Goal: Task Accomplishment & Management: Use online tool/utility

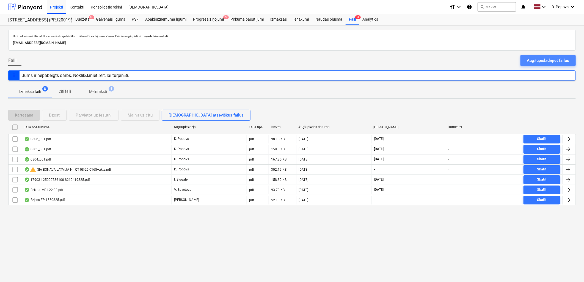
click at [551, 60] on div "Augšupielādējiet failus" at bounding box center [548, 60] width 42 height 7
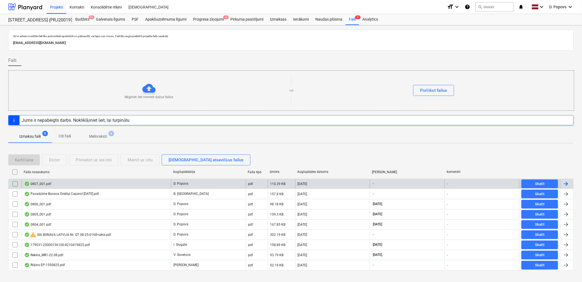
click at [142, 186] on div "0807_001.pdf" at bounding box center [96, 184] width 149 height 9
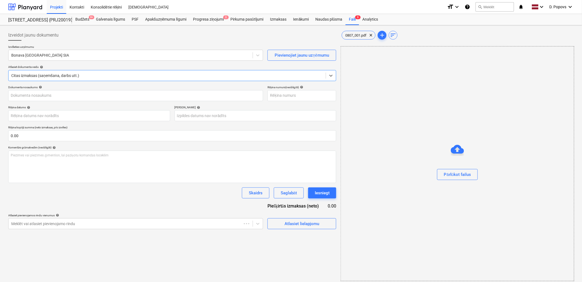
type input "KUR25-038239"
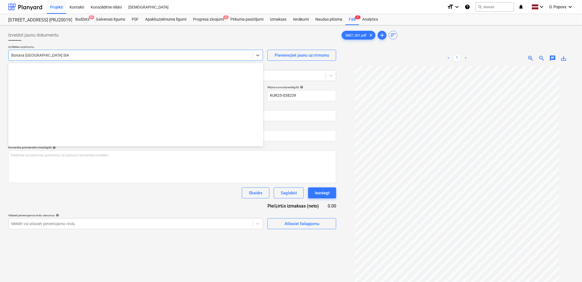
click at [72, 54] on div at bounding box center [130, 56] width 239 height 6
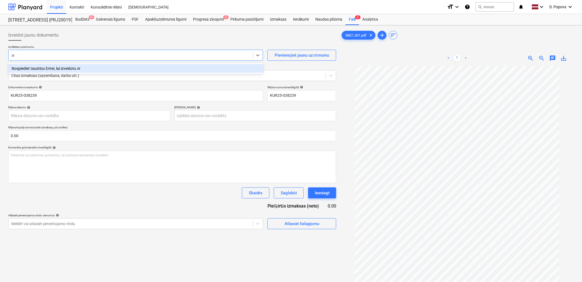
type input "л"
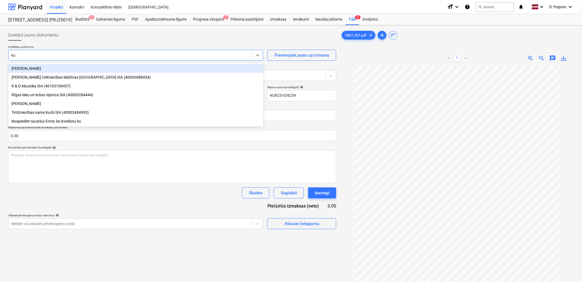
type input "kur"
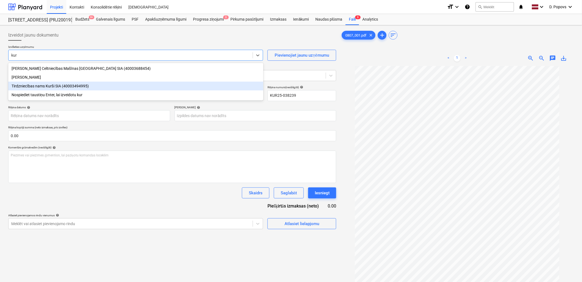
click at [75, 84] on div "Tirdzniecības nams Kurši SIA (40003494995)" at bounding box center [135, 86] width 255 height 9
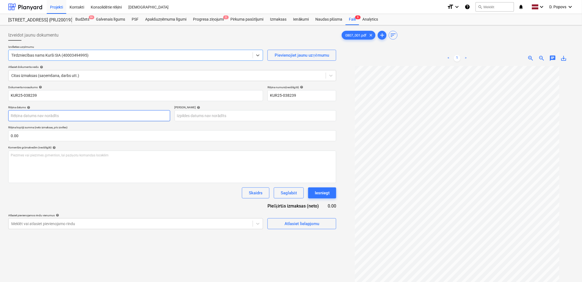
click at [90, 117] on body "Projekti Kontakti Konsolidētie rēķini Iesūtne format_size keyboard_arrow_down h…" at bounding box center [291, 141] width 582 height 282
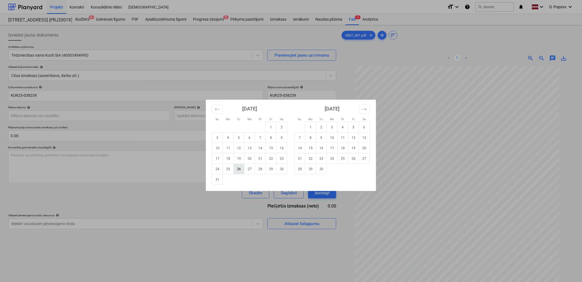
click at [240, 171] on td "26" at bounding box center [239, 169] width 11 height 10
type input "[DATE]"
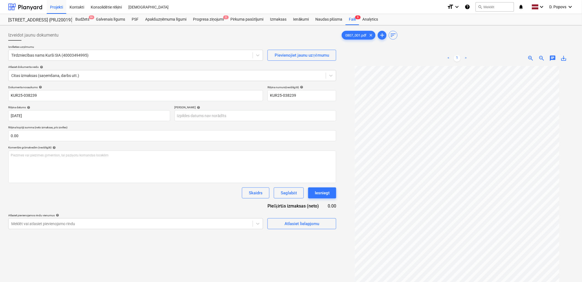
scroll to position [23, 0]
drag, startPoint x: 228, startPoint y: 105, endPoint x: 228, endPoint y: 115, distance: 9.4
click at [228, 108] on div "Termiņš help" at bounding box center [256, 108] width 162 height 4
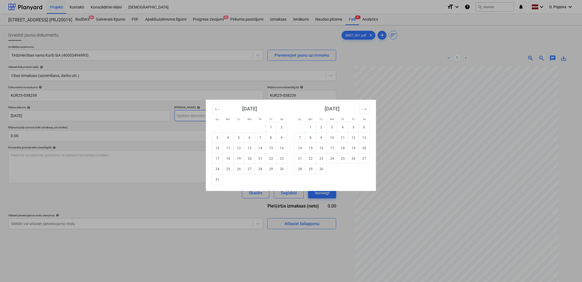
click at [228, 115] on body "Projekti Kontakti Konsolidētie rēķini Iesūtne format_size keyboard_arrow_down h…" at bounding box center [291, 141] width 582 height 282
click at [362, 111] on icon "Move forward to switch to the next month." at bounding box center [364, 109] width 5 height 5
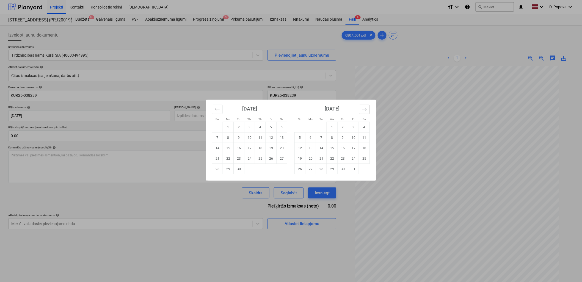
click at [362, 111] on icon "Move forward to switch to the next month." at bounding box center [364, 109] width 5 height 5
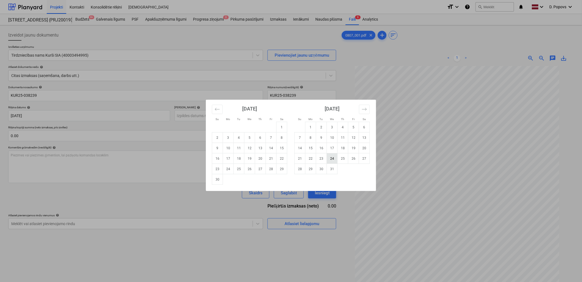
click at [329, 159] on td "24" at bounding box center [332, 159] width 11 height 10
type input "[DATE]"
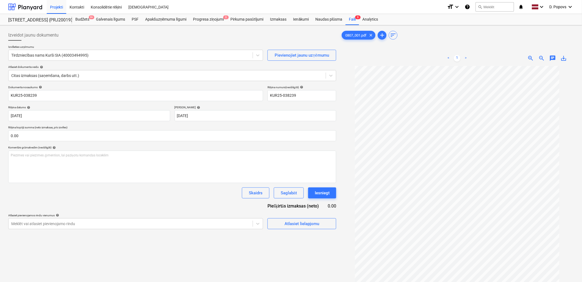
click at [140, 205] on div "Dokumenta nosaukums help KUR25-038239 Rēķina numurs (neobligāti) help KUR25-038…" at bounding box center [172, 158] width 328 height 144
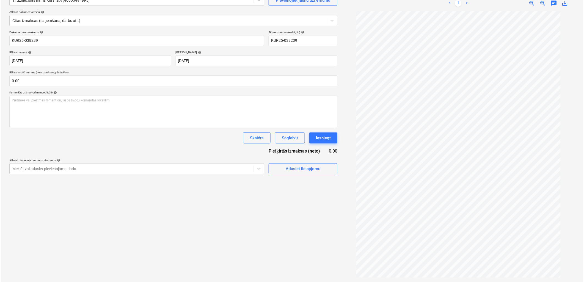
scroll to position [0, 0]
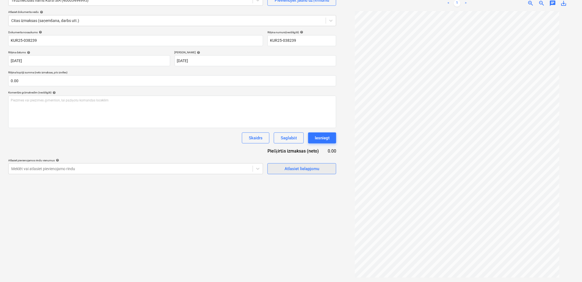
click at [295, 169] on div "Atlasiet lielapjomu" at bounding box center [302, 168] width 35 height 7
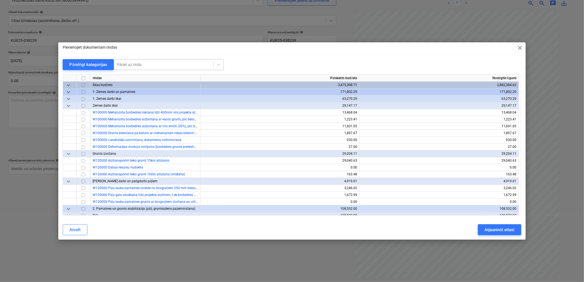
click at [182, 62] on div at bounding box center [164, 65] width 94 height 6
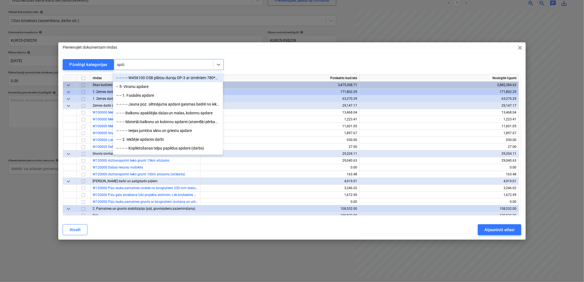
type input "apdar"
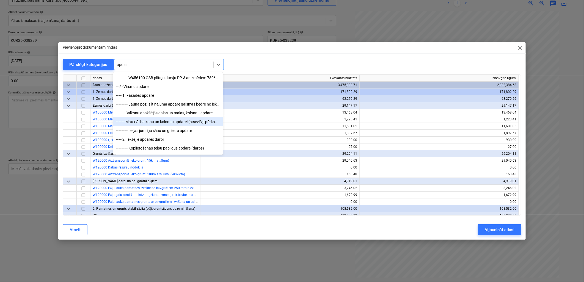
click at [197, 125] on div "-- -- -- Materiāi balkonu un kolonnu apdarei (atsevišķi pērkamie)" at bounding box center [168, 121] width 110 height 9
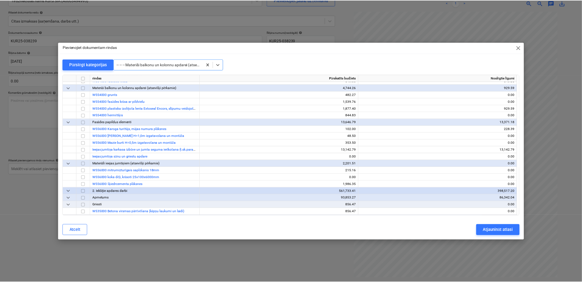
scroll to position [2435, 0]
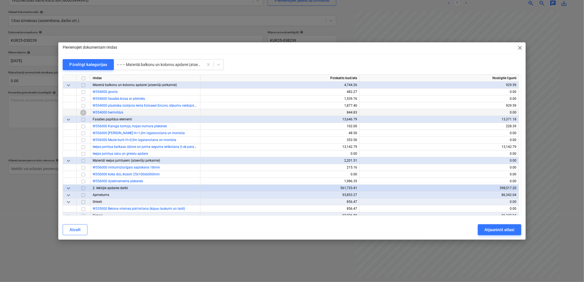
click at [83, 112] on input "checkbox" at bounding box center [83, 113] width 7 height 7
click at [514, 227] on div "Atjaunināt atlasi" at bounding box center [500, 229] width 30 height 7
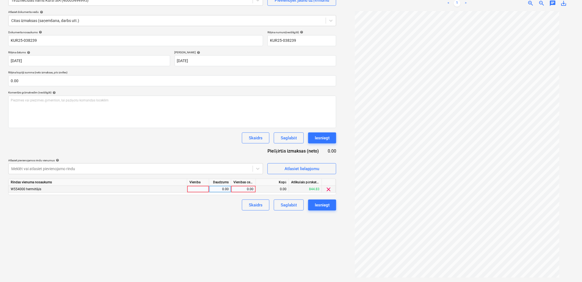
click at [246, 188] on div "0.00" at bounding box center [244, 189] width 20 height 7
type input "37.06"
click at [177, 225] on div "Izveidot jaunu dokumentu Izvēlieties uzņēmumu Tirdzniecības nams Kurši SIA (400…" at bounding box center [172, 126] width 333 height 308
click at [281, 208] on div "Saglabāt" at bounding box center [289, 205] width 16 height 7
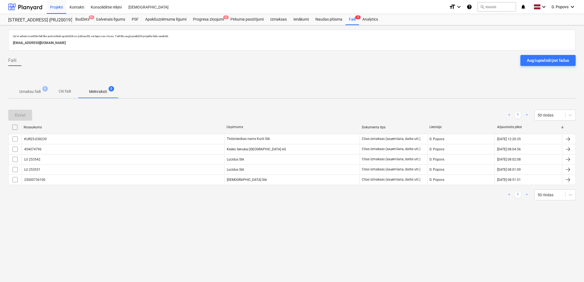
click at [27, 89] on p "Izmaksu faili" at bounding box center [29, 92] width 21 height 6
